Goal: Task Accomplishment & Management: Manage account settings

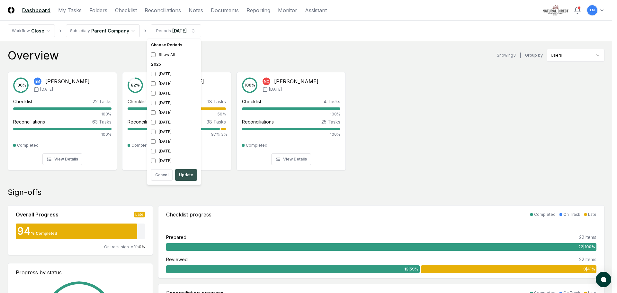
click at [187, 173] on button "Update" at bounding box center [186, 175] width 22 height 12
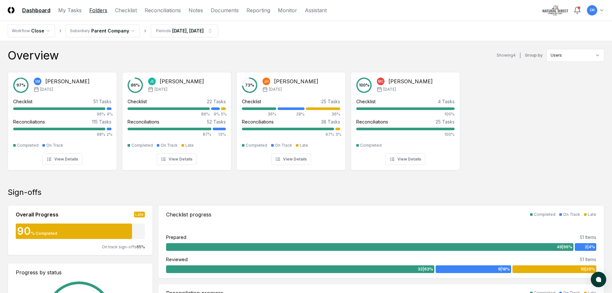
click at [96, 9] on link "Folders" at bounding box center [98, 10] width 18 height 8
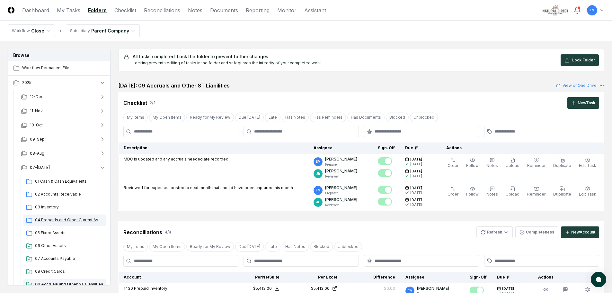
click at [60, 221] on span "04 Prepaids and Other Current Assets" at bounding box center [69, 220] width 68 height 6
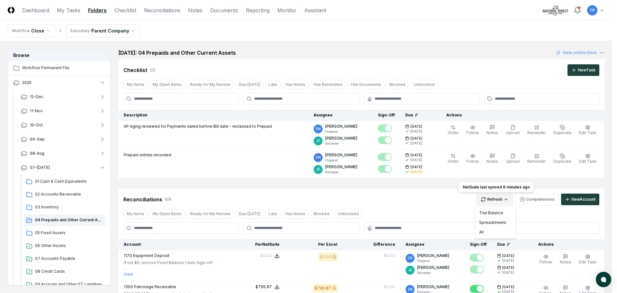
click at [483, 231] on div "All" at bounding box center [495, 232] width 38 height 10
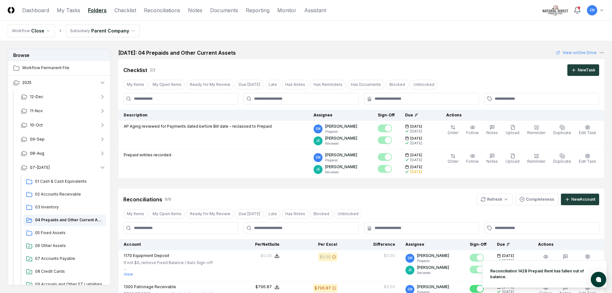
click at [445, 213] on div "My Items My Open Items Ready for My Review Due [DATE] Late Has Notes Blocked Un…" at bounding box center [361, 213] width 486 height 12
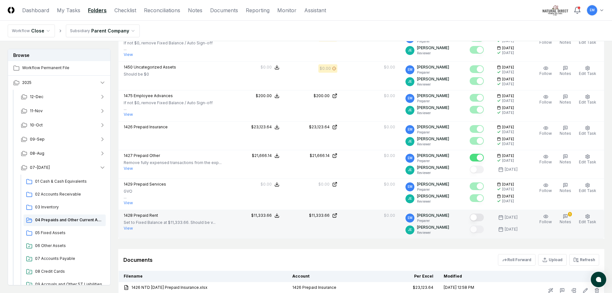
scroll to position [289, 0]
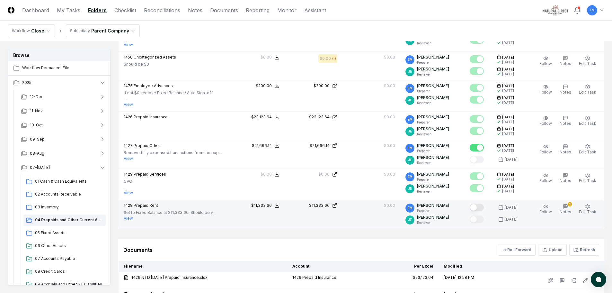
click at [484, 207] on button "Mark complete" at bounding box center [476, 207] width 14 height 8
click at [565, 205] on icon "button" at bounding box center [565, 206] width 5 height 5
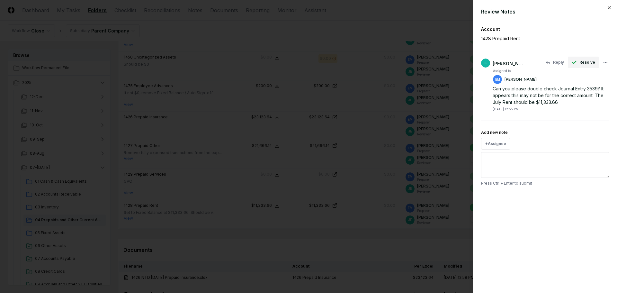
click at [584, 64] on span "Resolve" at bounding box center [587, 62] width 16 height 6
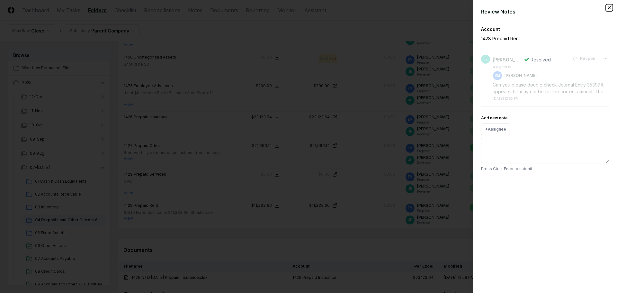
click at [610, 7] on icon "button" at bounding box center [608, 7] width 5 height 5
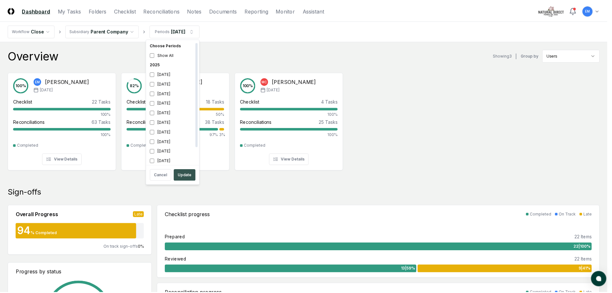
scroll to position [2, 0]
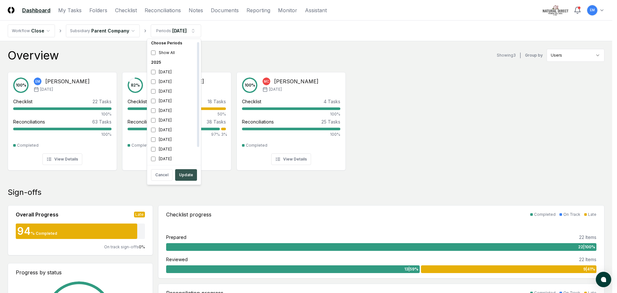
click at [183, 172] on button "Update" at bounding box center [186, 175] width 22 height 12
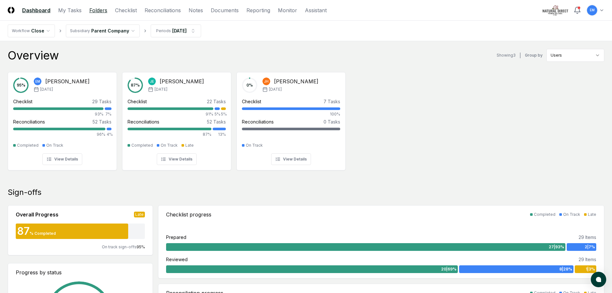
click at [93, 12] on link "Folders" at bounding box center [98, 10] width 18 height 8
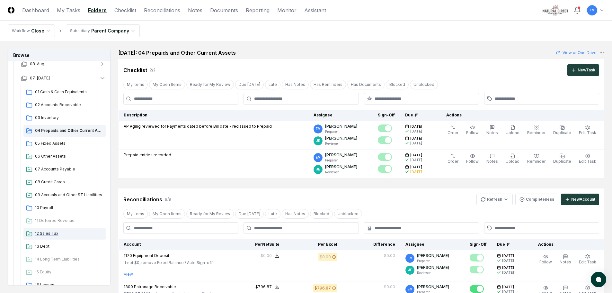
scroll to position [96, 0]
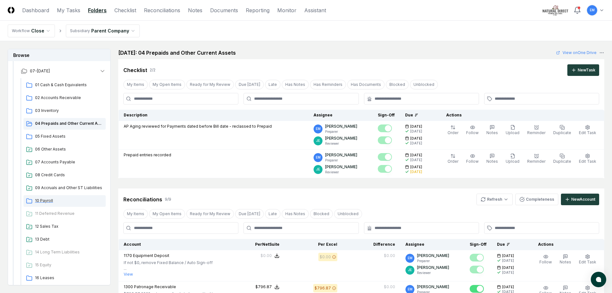
click at [48, 202] on span "10 Payroll" at bounding box center [69, 200] width 68 height 6
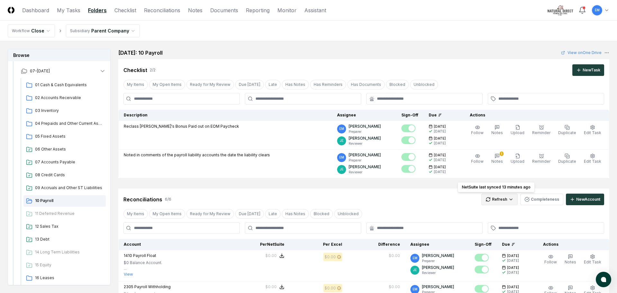
click at [491, 198] on html "CloseCore Dashboard My Tasks Folders Checklist Reconciliations Notes Documents …" at bounding box center [308, 284] width 617 height 569
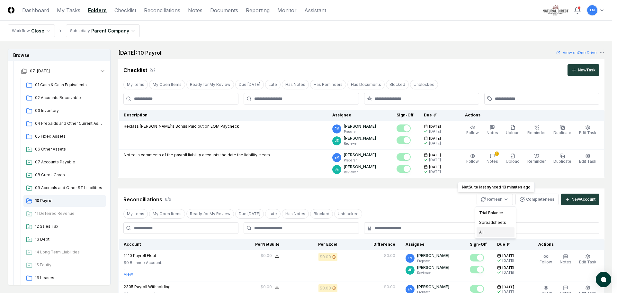
click at [479, 231] on div "All" at bounding box center [495, 232] width 38 height 10
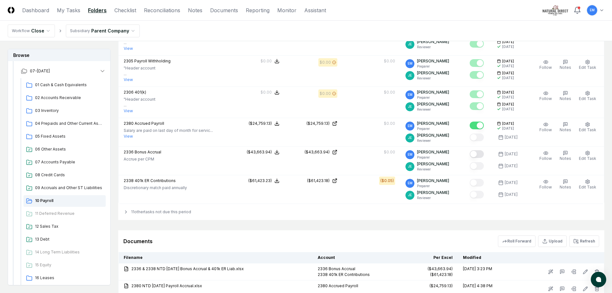
scroll to position [180, 0]
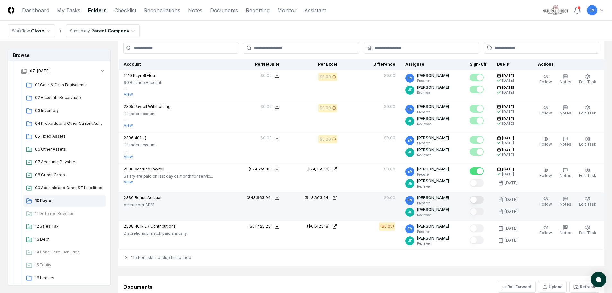
click at [482, 199] on button "Mark complete" at bounding box center [476, 200] width 14 height 8
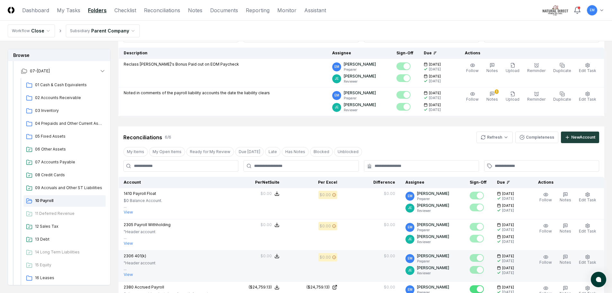
scroll to position [0, 0]
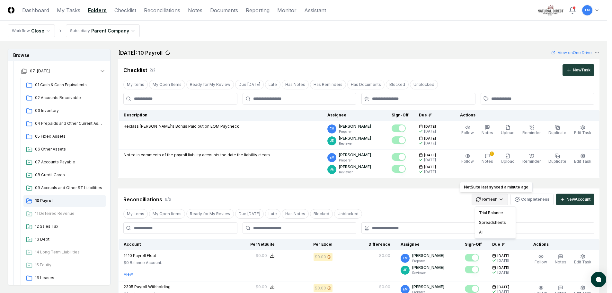
click at [493, 202] on html "CloseCore Dashboard My Tasks Folders Checklist Reconciliations Notes Documents …" at bounding box center [306, 284] width 612 height 569
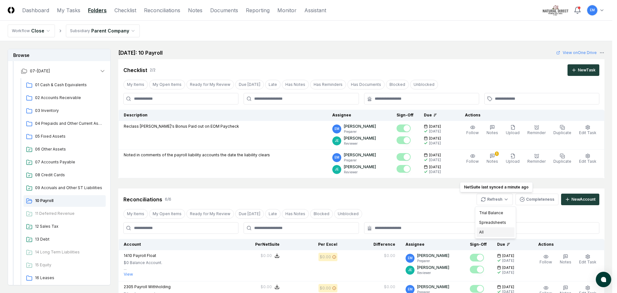
click at [490, 230] on div "All" at bounding box center [495, 232] width 38 height 10
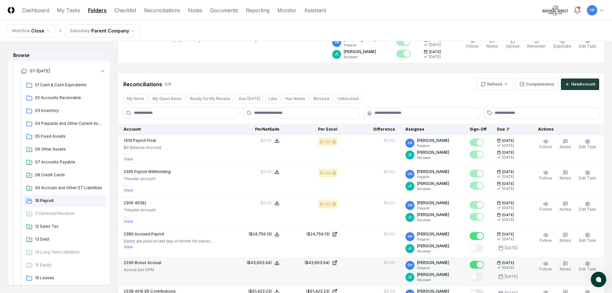
scroll to position [161, 0]
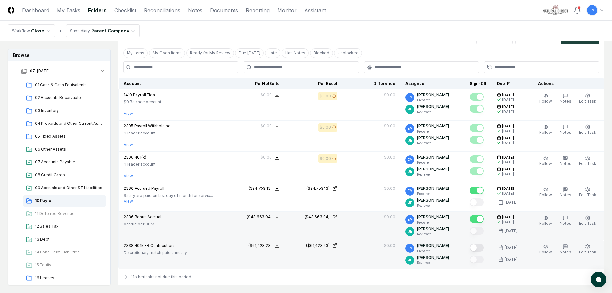
click at [484, 248] on button "Mark complete" at bounding box center [476, 247] width 14 height 8
click at [68, 10] on link "My Tasks" at bounding box center [68, 10] width 23 height 8
